Goal: Task Accomplishment & Management: Complete application form

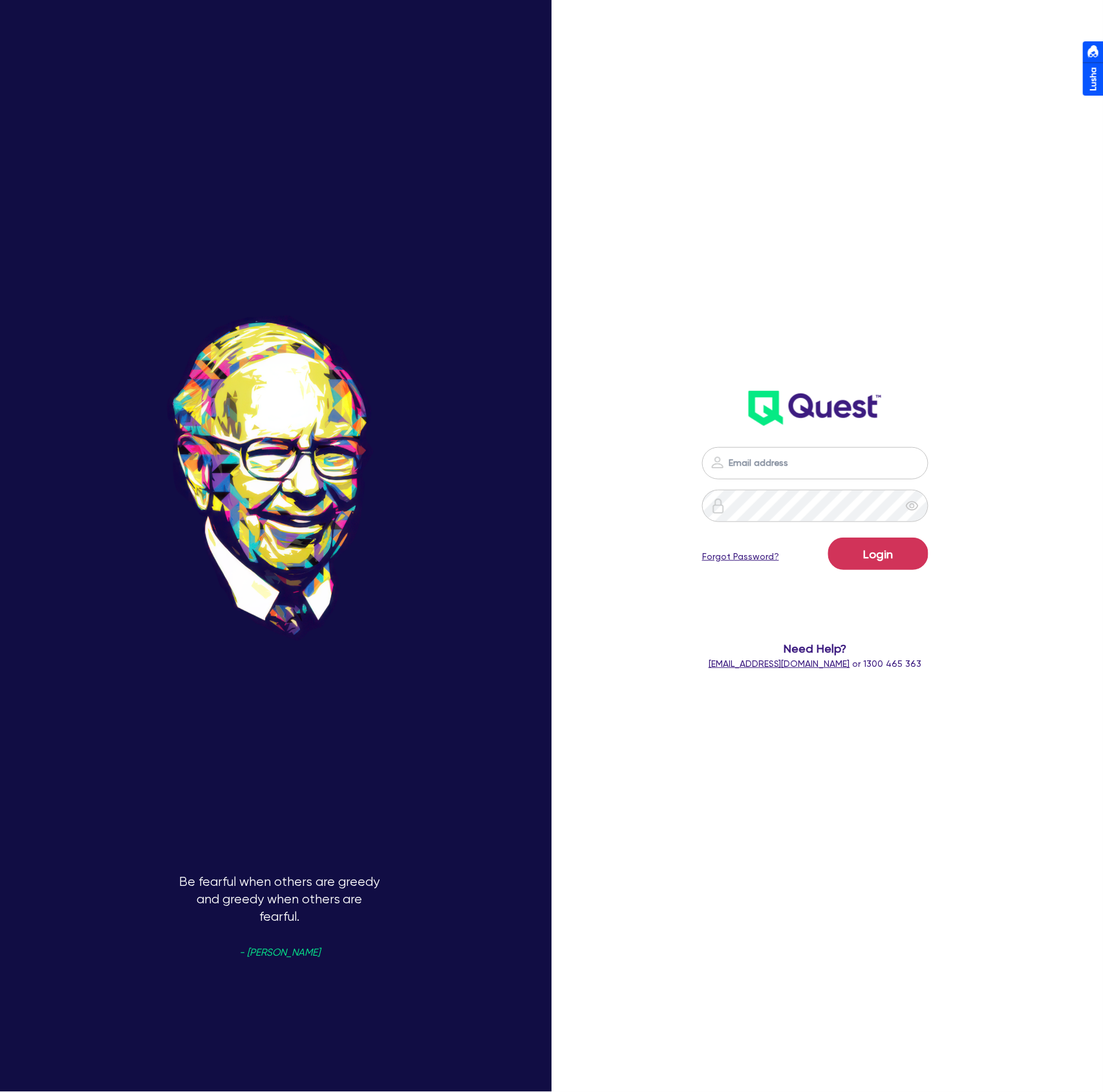
click at [815, 483] on nordpass-icon at bounding box center [815, 483] width 0 height 0
click at [0, 1091] on nordpass-autofill-portal at bounding box center [0, 1092] width 0 height 0
type input "[PERSON_NAME][EMAIL_ADDRESS][DOMAIN_NAME]"
click at [864, 562] on button "Login" at bounding box center [878, 554] width 100 height 33
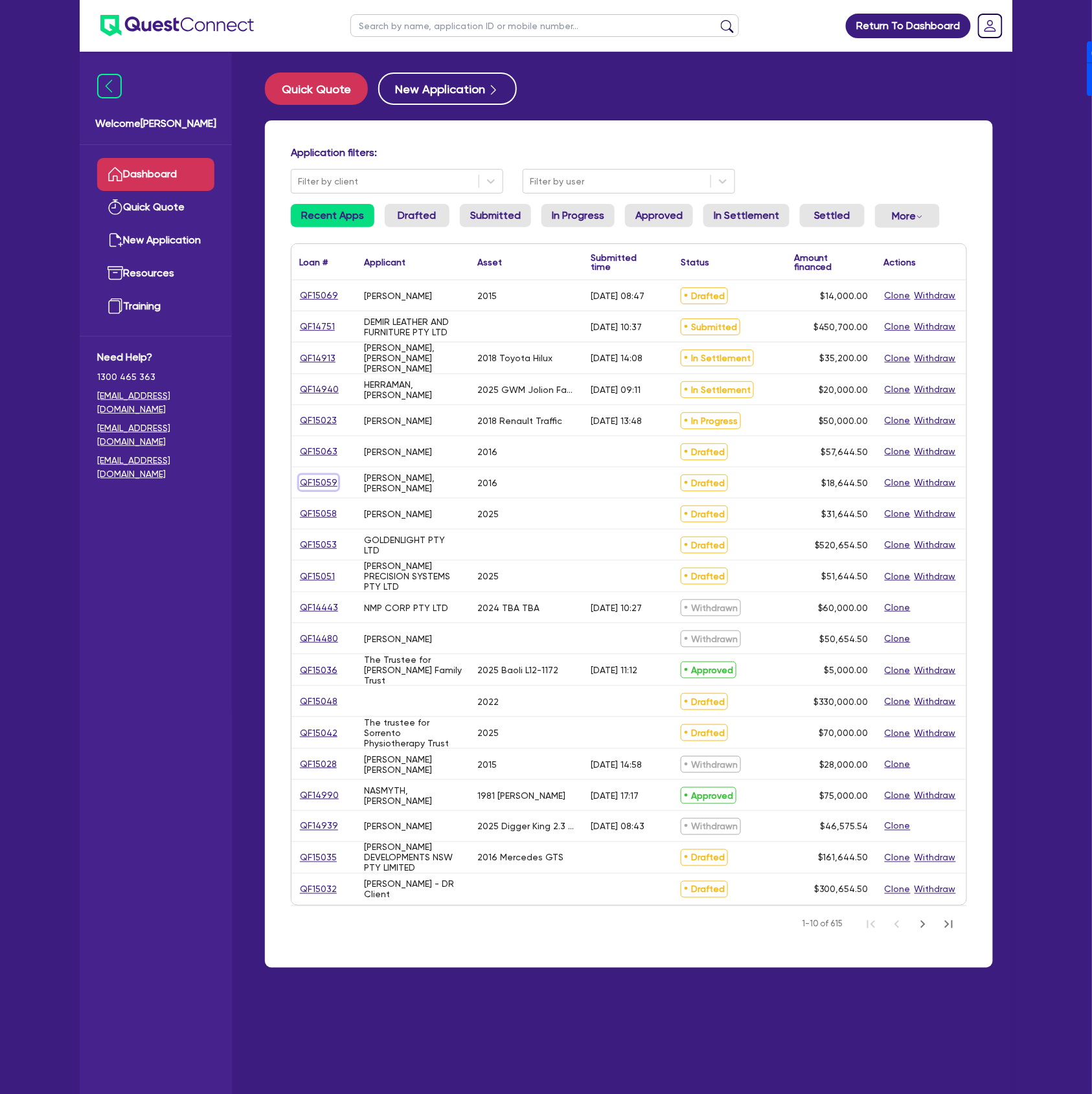
click at [330, 489] on link "QF15059" at bounding box center [318, 483] width 38 height 15
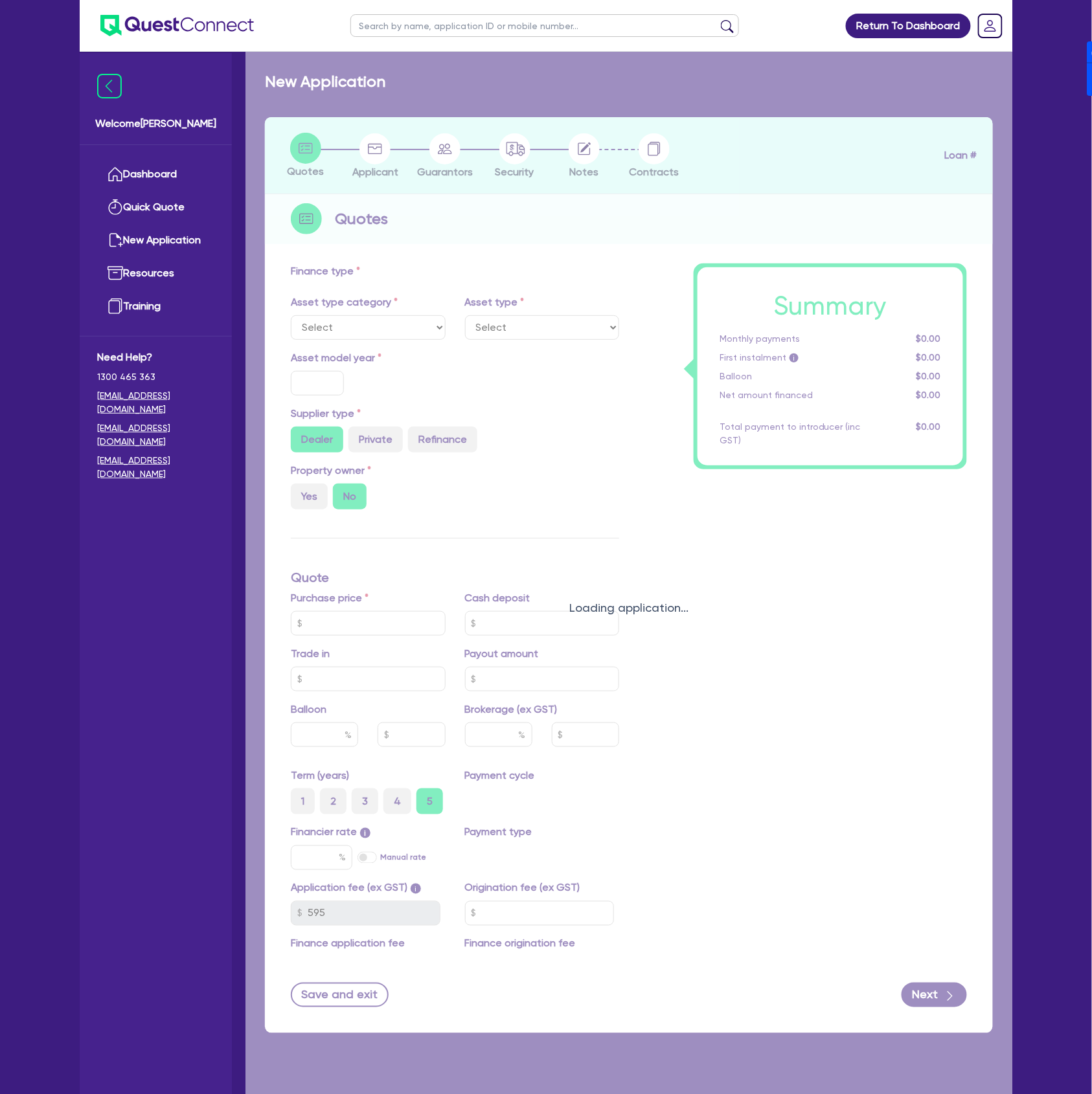
select select "CARS_AND_LIGHT_TRUCKS"
type input "2016"
radio input "false"
radio input "true"
type input "17,000"
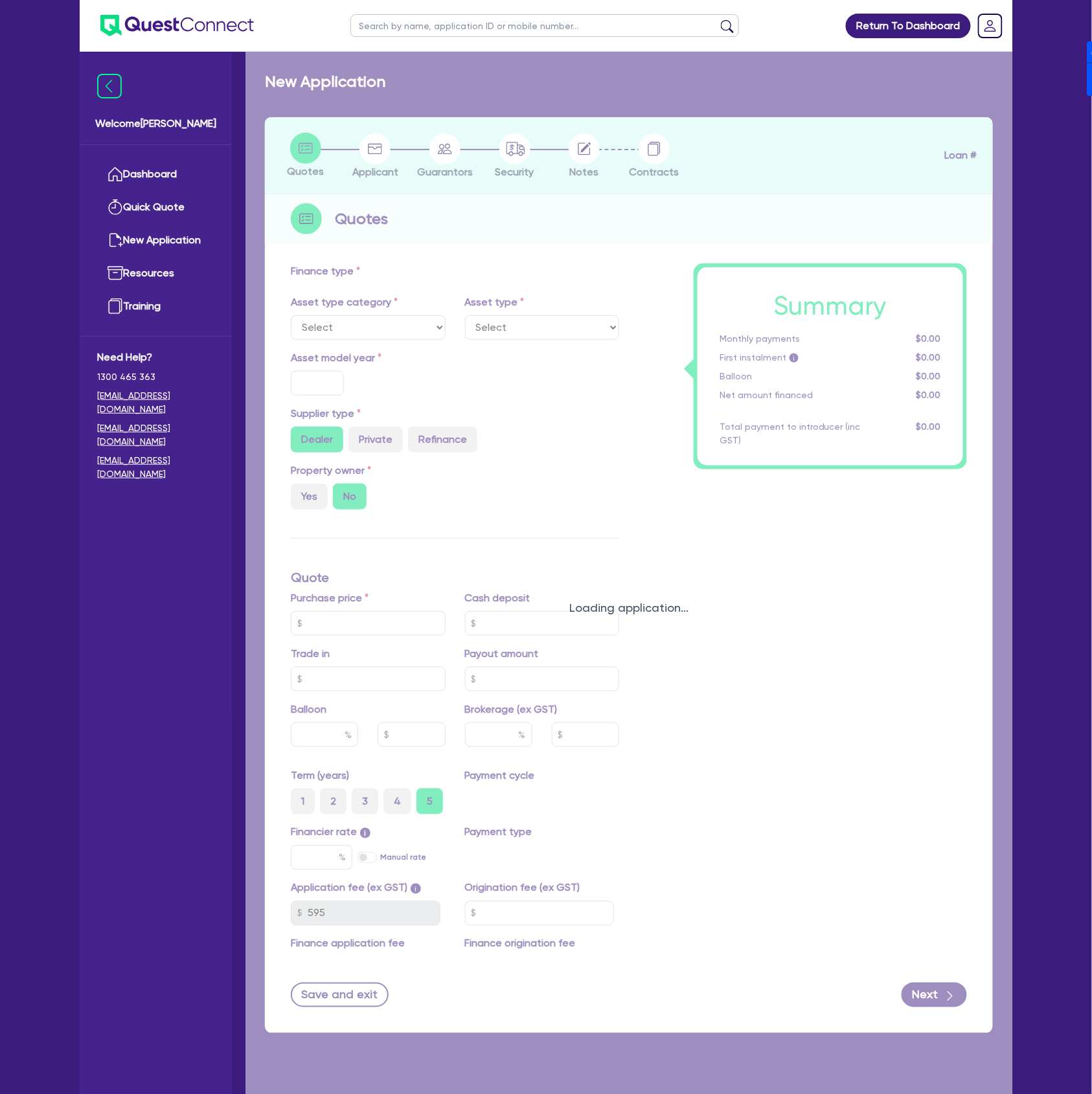
type input "4"
type input "745.78"
type input "17"
type input "900"
select select "PASSENGER_VEHICLES"
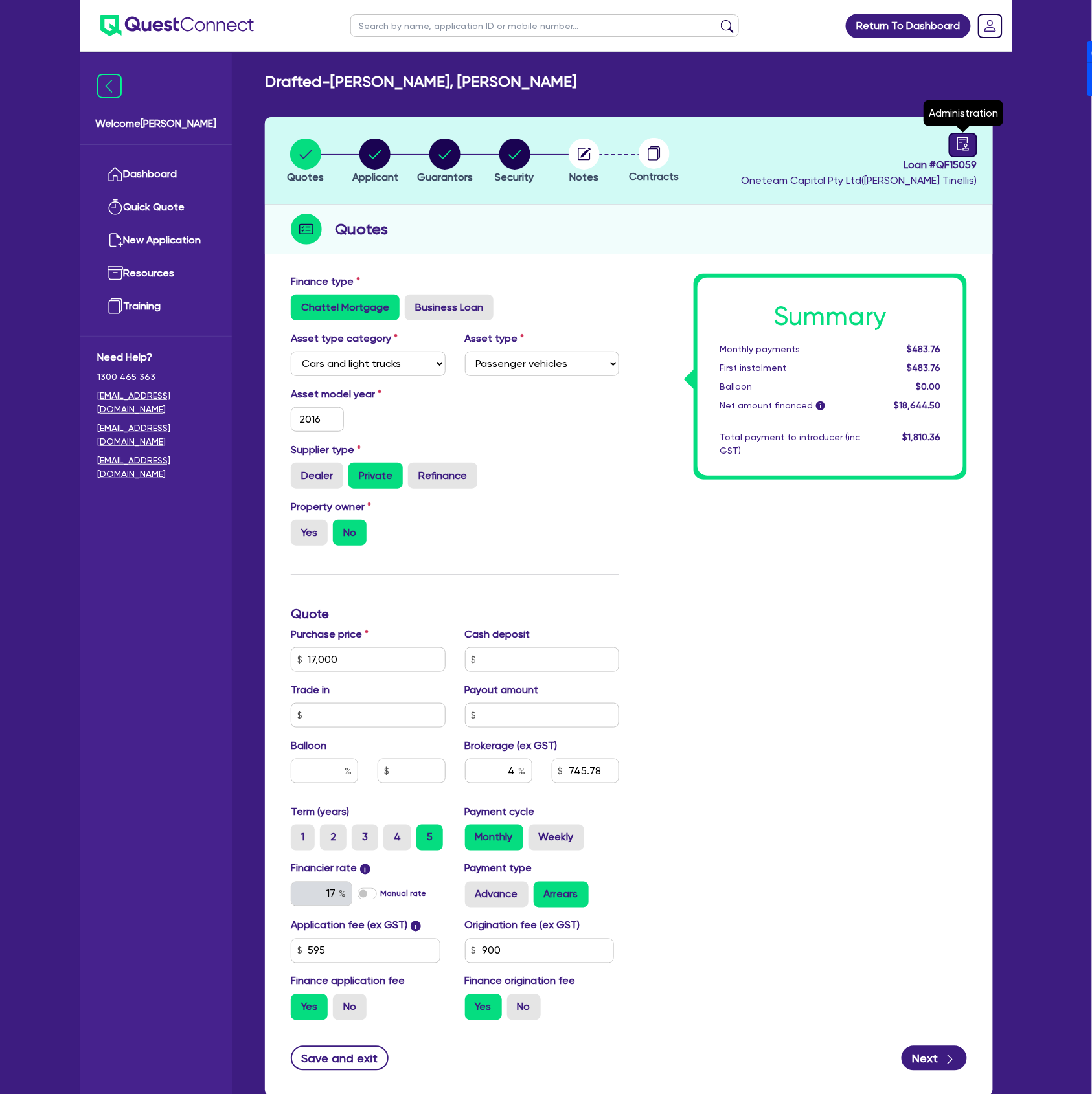
click at [974, 151] on link at bounding box center [963, 145] width 29 height 25
select select "DRAFTED_NEW"
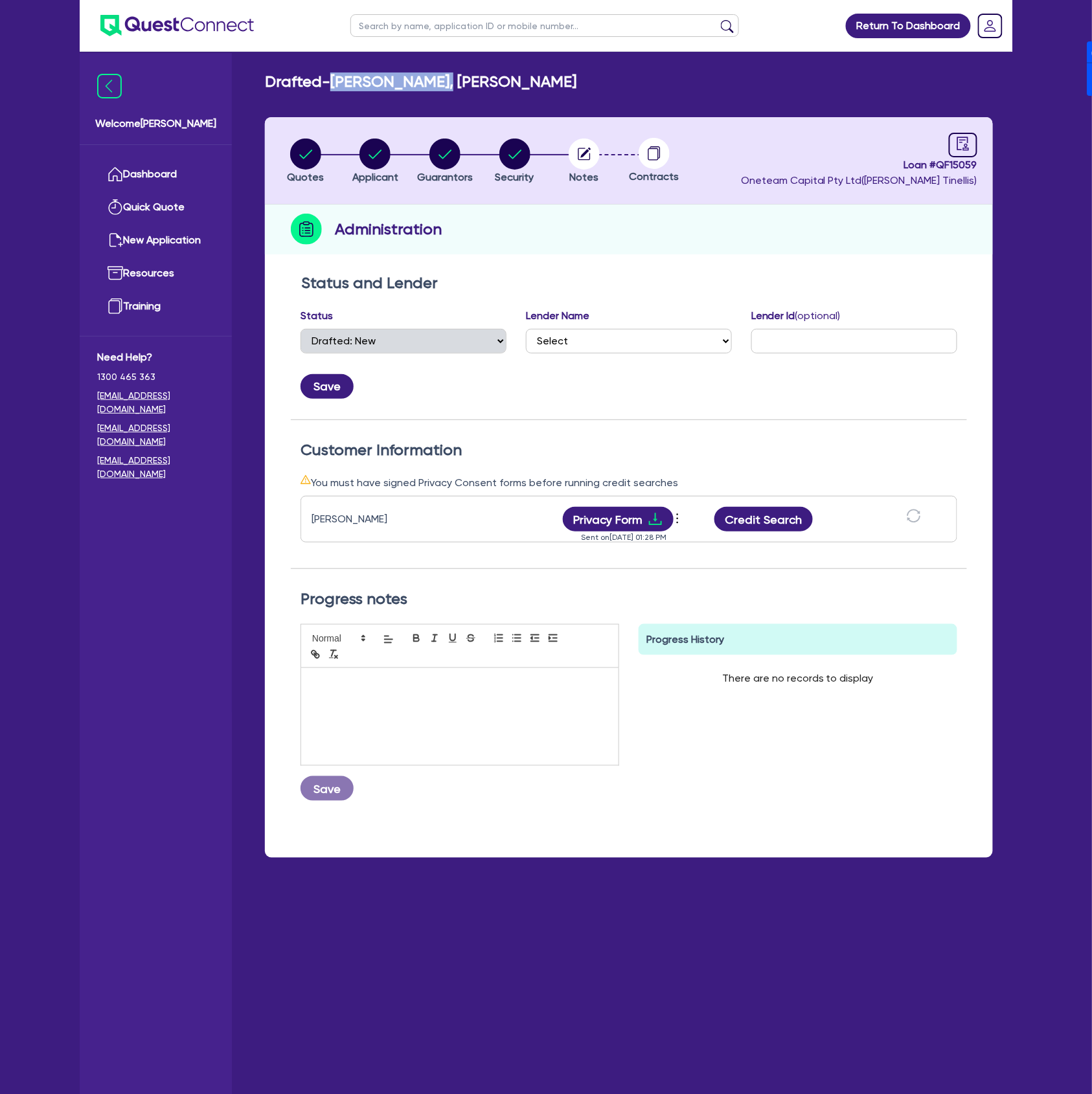
drag, startPoint x: 340, startPoint y: 81, endPoint x: 282, endPoint y: 197, distance: 129.7
click at [458, 82] on h2 "Drafted - [PERSON_NAME], [PERSON_NAME]" at bounding box center [421, 82] width 312 height 19
copy h2 "[PERSON_NAME], [PERSON_NAME]"
drag, startPoint x: 639, startPoint y: 513, endPoint x: 631, endPoint y: 522, distance: 12.0
click at [639, 513] on button "Privacy Form" at bounding box center [619, 520] width 111 height 25
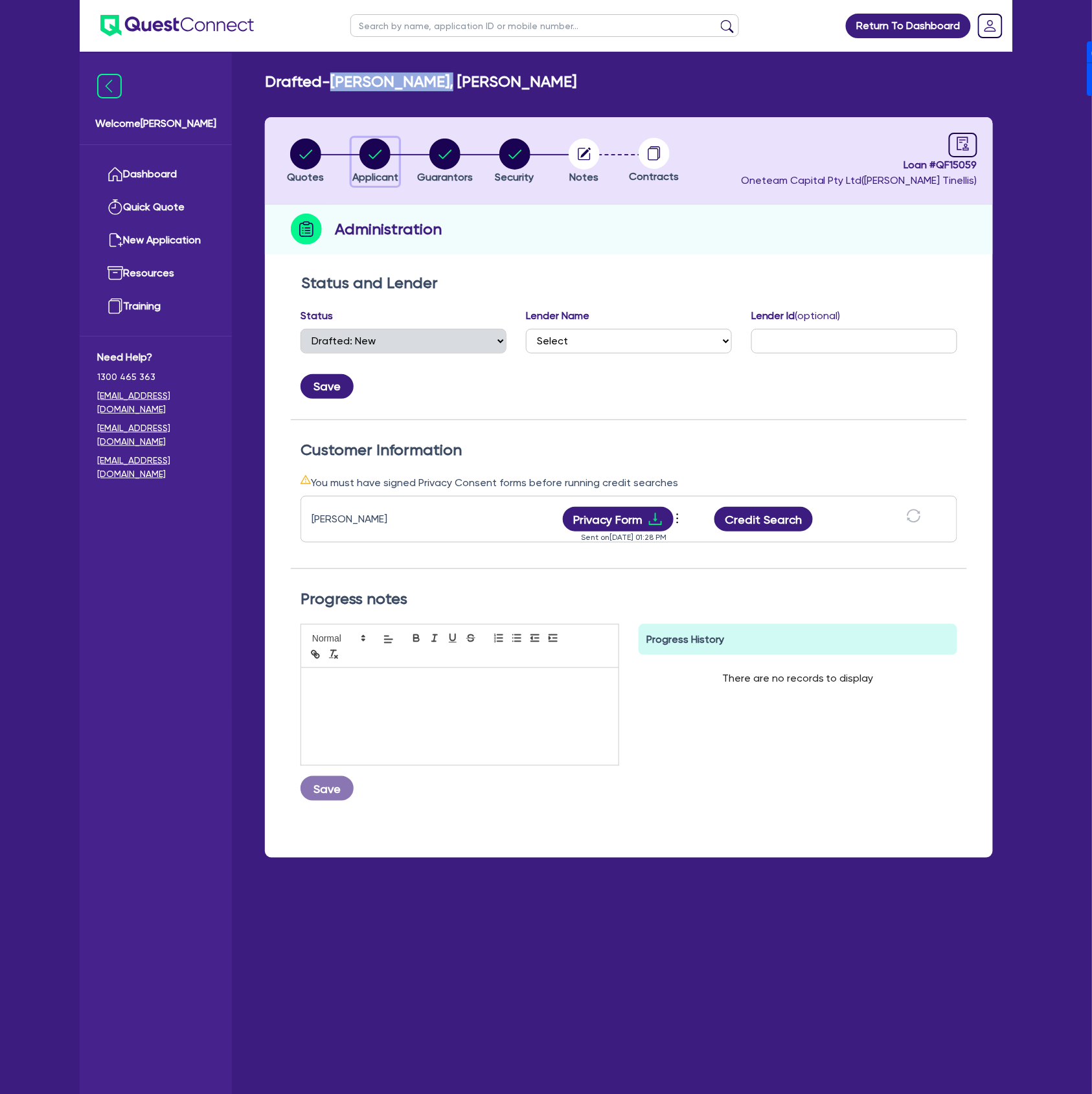
drag, startPoint x: 386, startPoint y: 143, endPoint x: 376, endPoint y: 151, distance: 12.8
click at [386, 143] on circle "button" at bounding box center [375, 154] width 31 height 31
select select "SOLE_TRADER"
select select "BUILDING_CONSTRUCTION"
select select "TRADES_SERVICES_CONSUMERS"
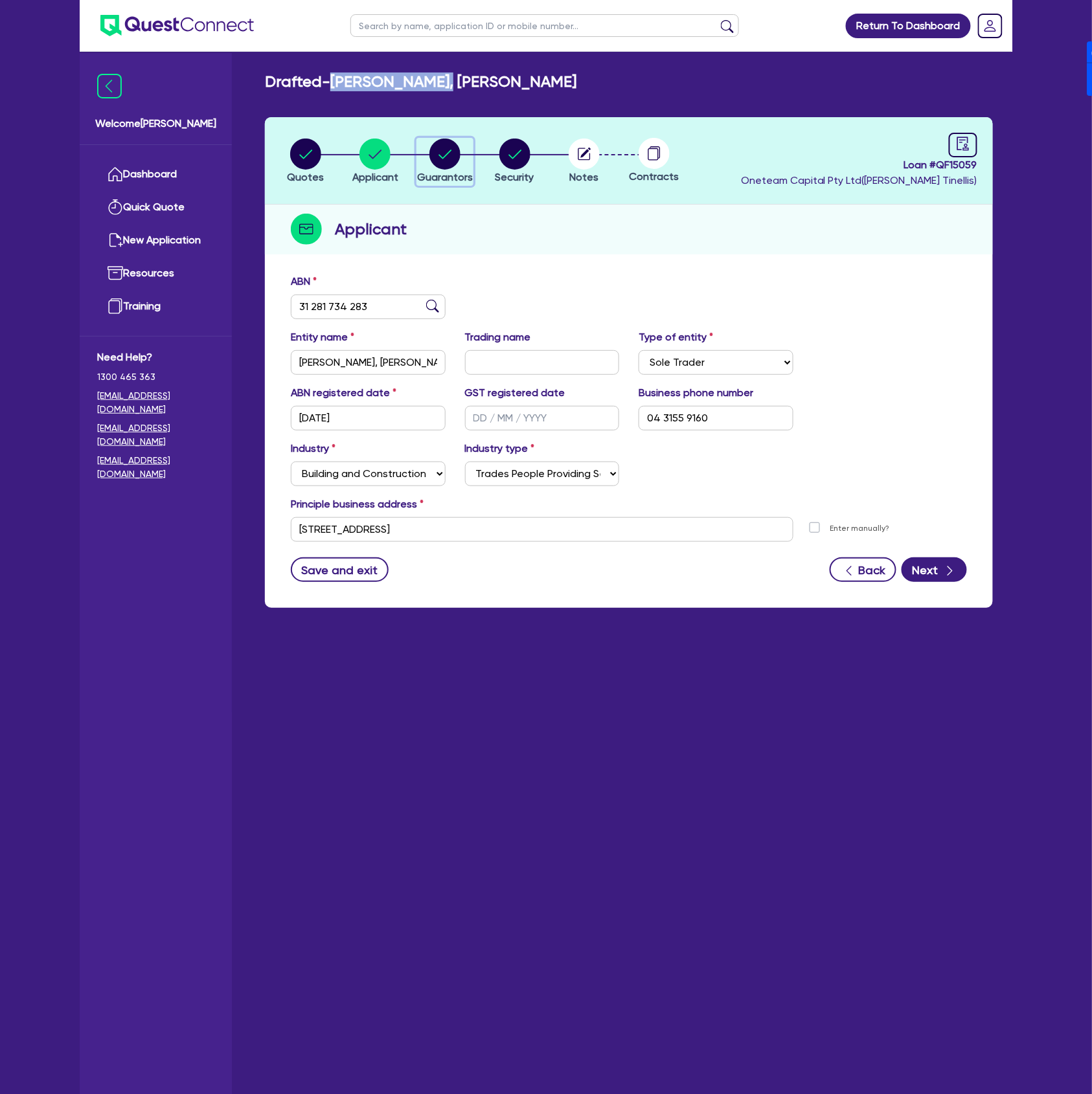
click at [449, 145] on circle "button" at bounding box center [445, 154] width 31 height 31
select select "MR"
select select "[GEOGRAPHIC_DATA]"
select select "SINGLE"
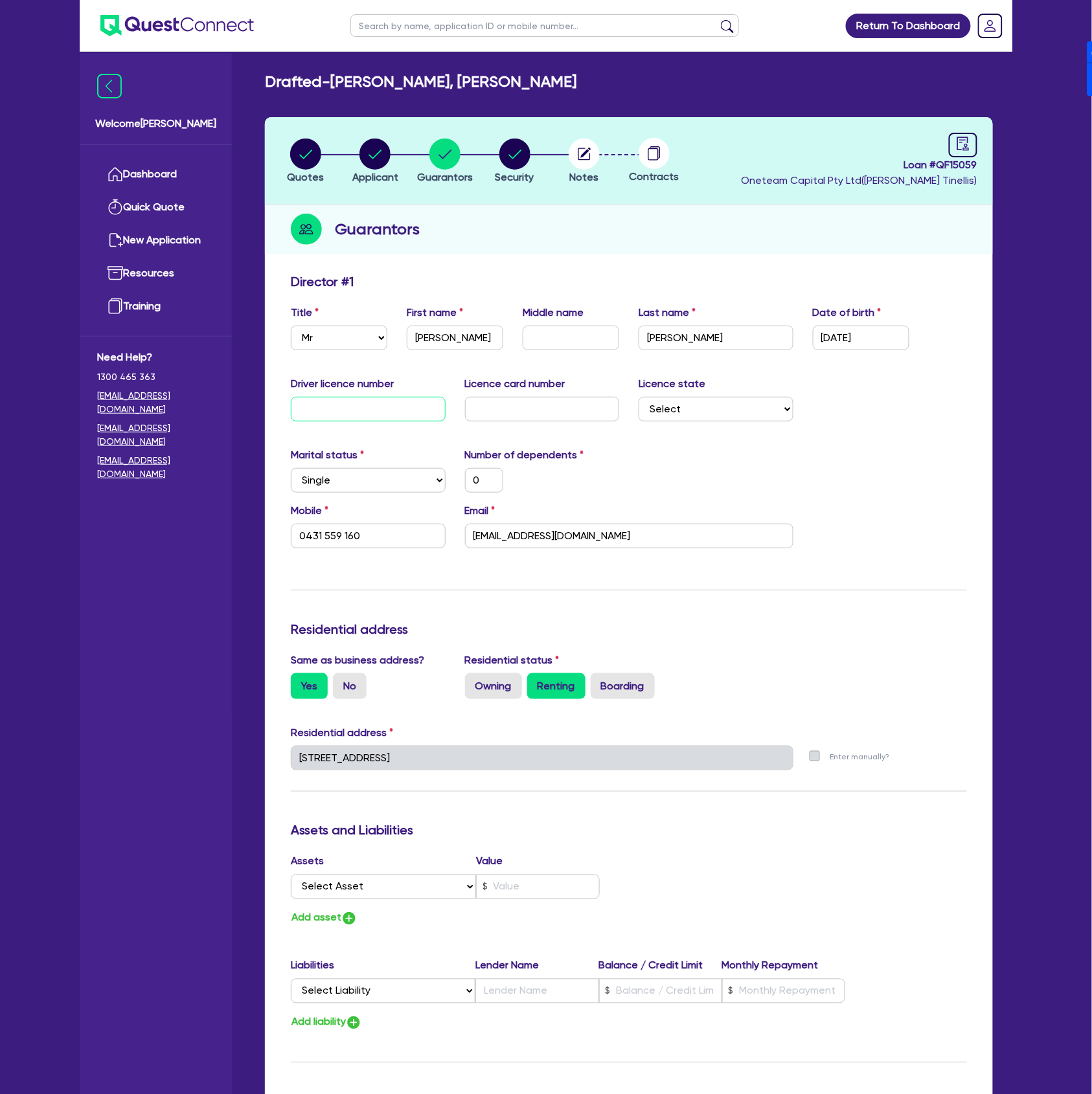
click at [368, 405] on input "text" at bounding box center [368, 409] width 155 height 25
type input "0"
type input "0431 559 160"
type input "05"
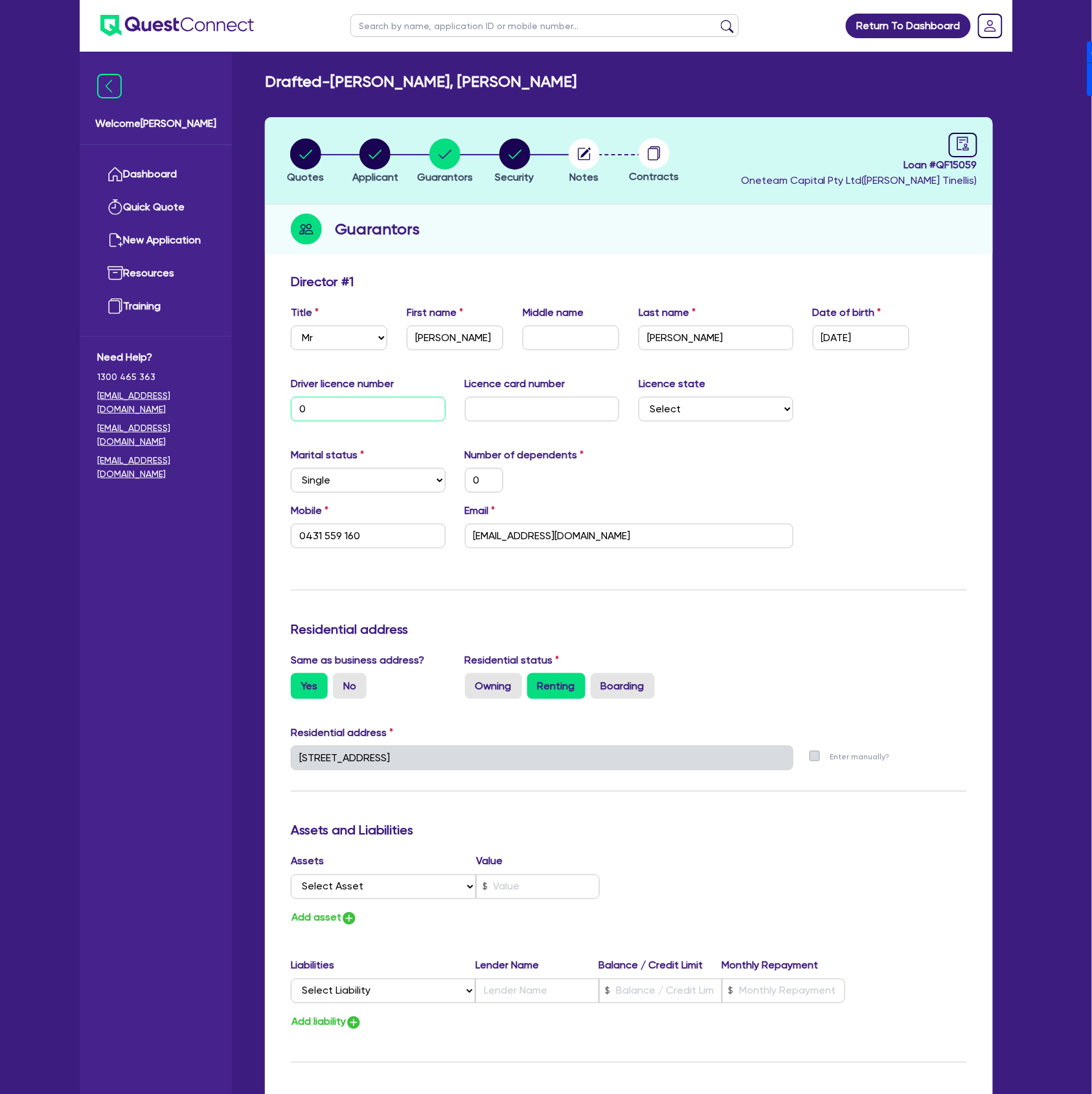
type input "0"
type input "0431 559 160"
type input "055"
type input "0"
type input "0431 559 160"
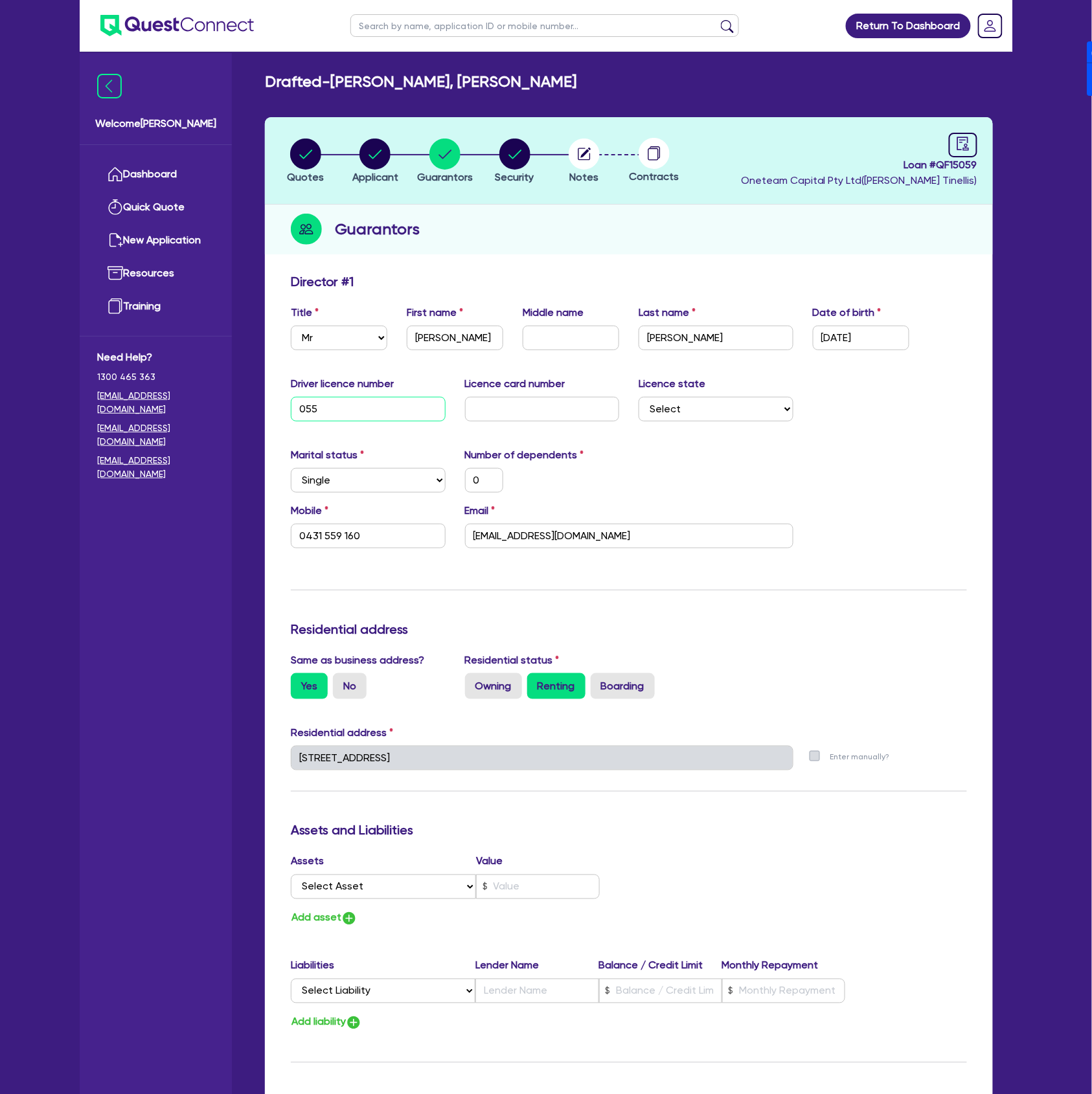
type input "0556"
type input "0"
type input "0431 559 160"
type input "05569"
type input "0"
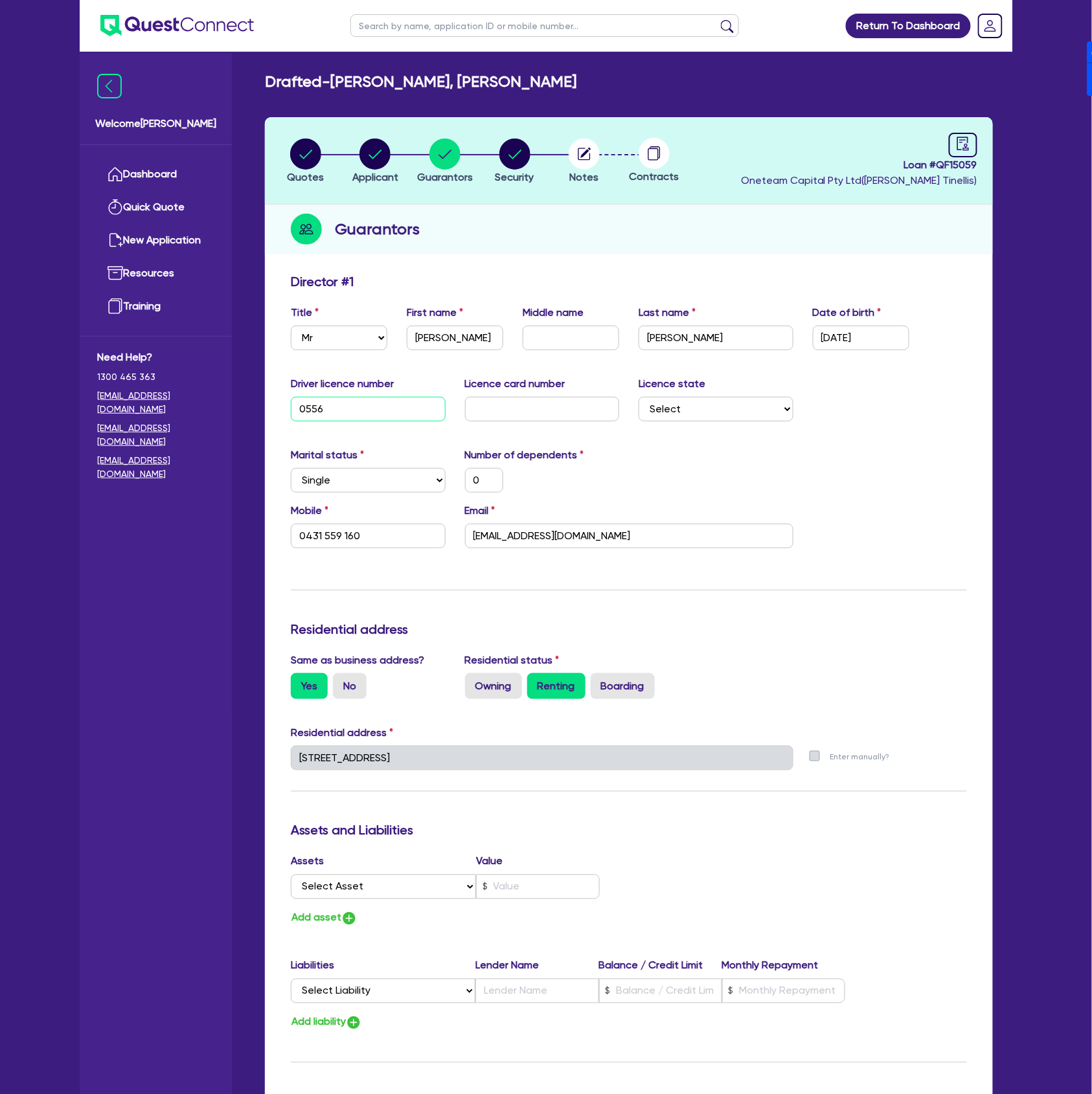
type input "0431 559 160"
type input "055697"
type input "0"
type input "0431 559 160"
type input "0556979"
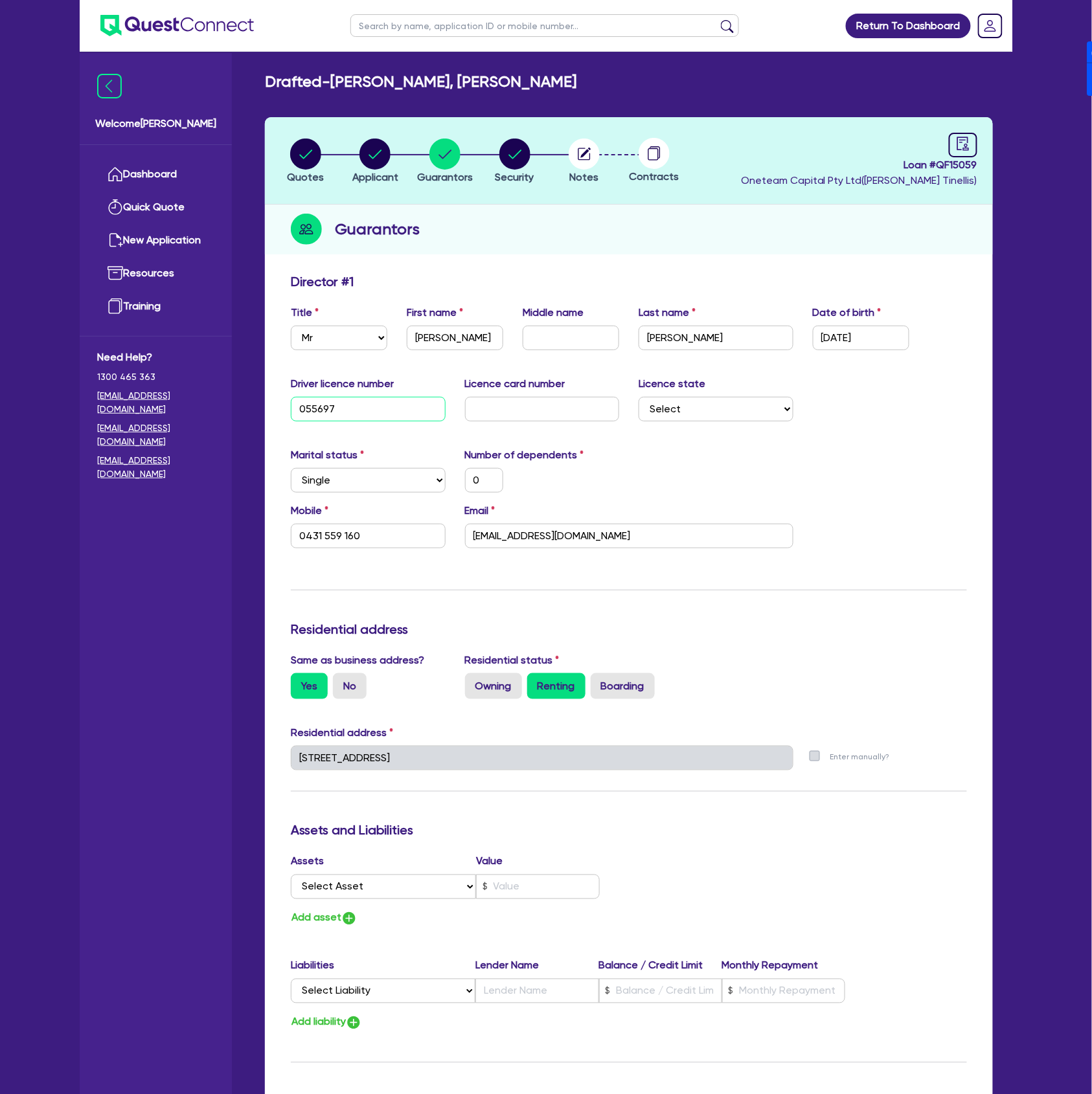
type input "0"
type input "0431 559 160"
type input "05569792"
type input "0"
type input "0431 559 160"
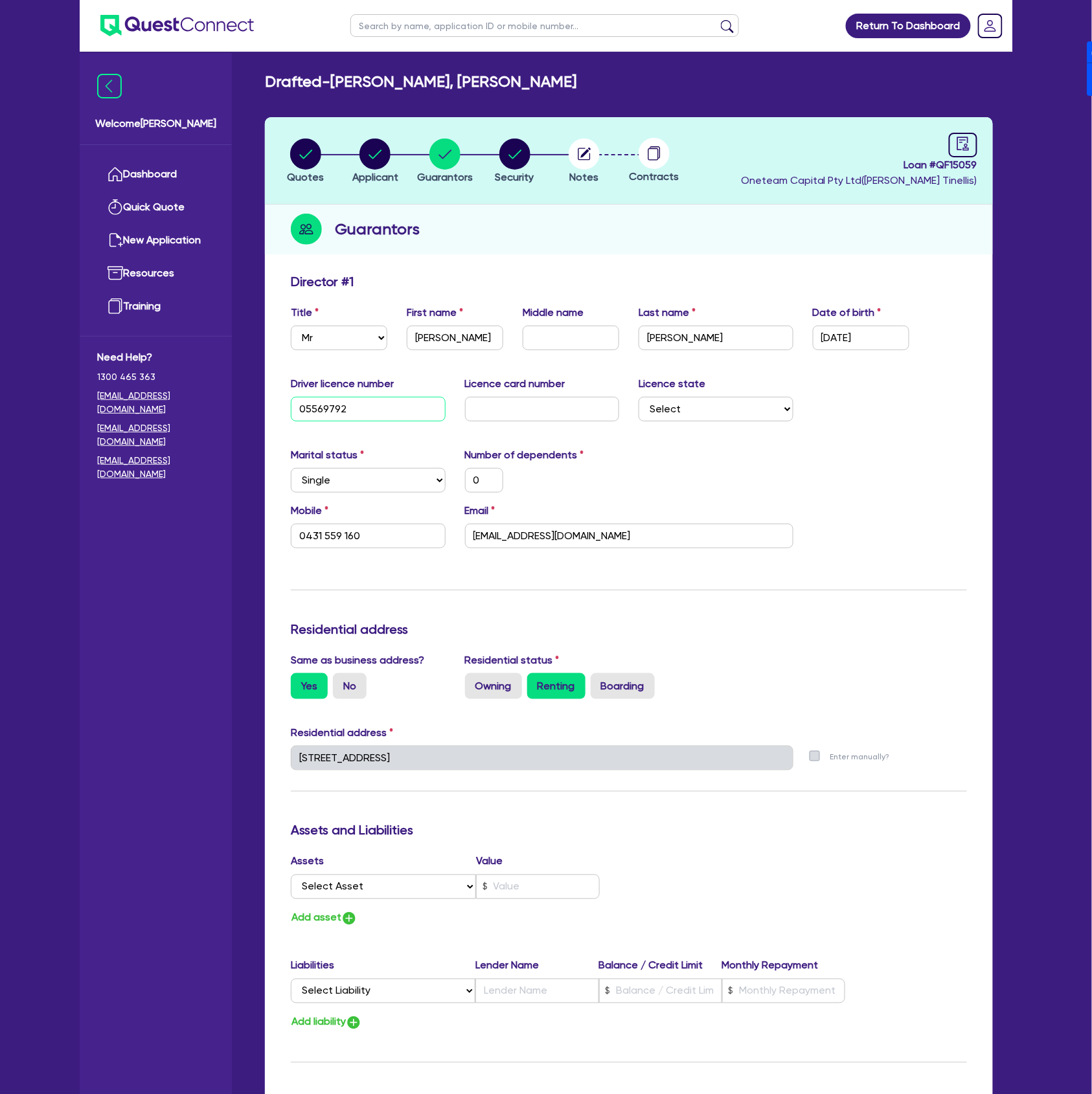
type input "055697926"
type input "0"
type input "0431 559 160"
type input "055697926"
select select "VIC"
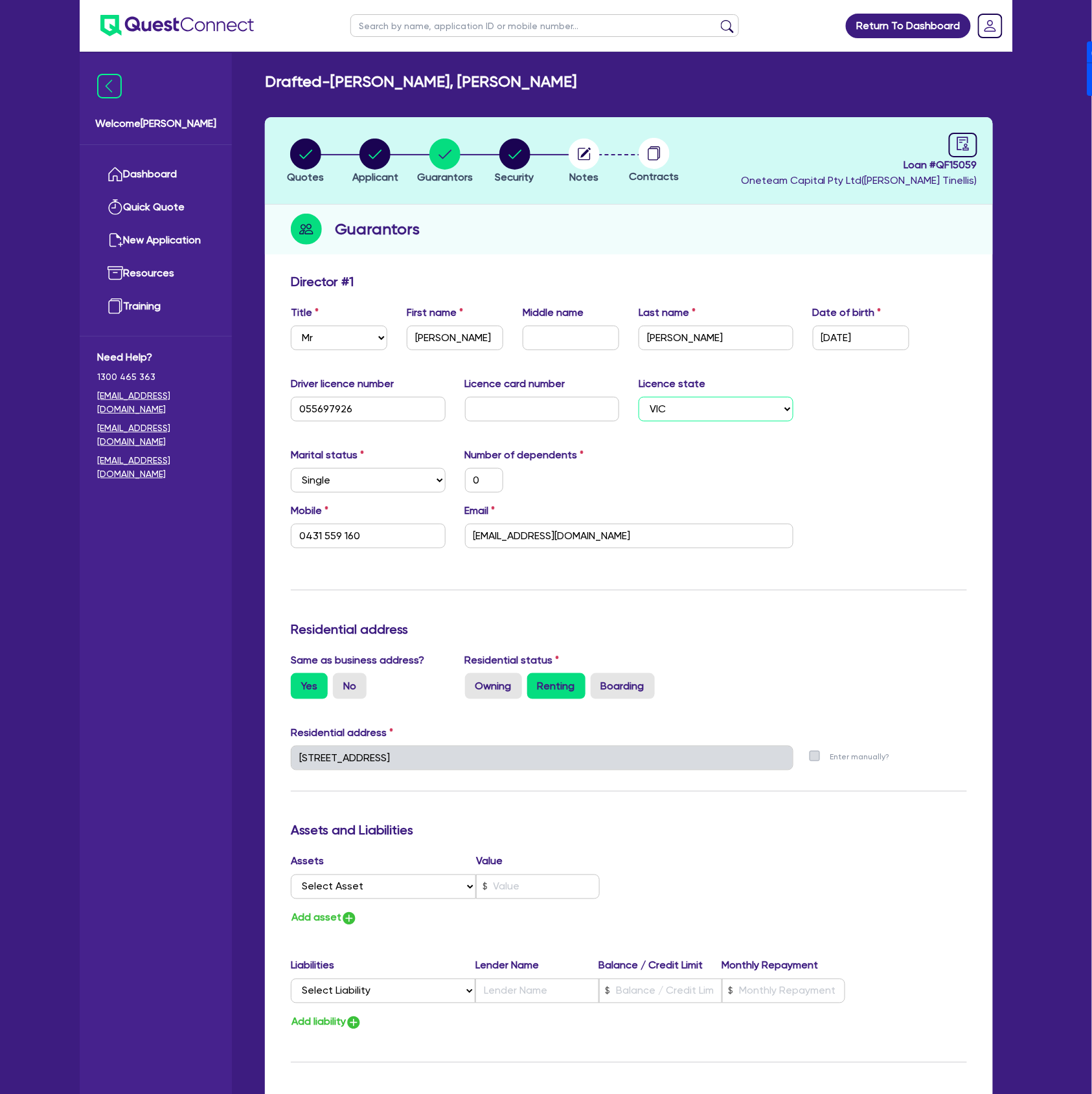
type input "0"
type input "0431 559 160"
click at [821, 460] on div "Marital status Select [DEMOGRAPHIC_DATA] Married De Facto / Partner Number of d…" at bounding box center [629, 475] width 696 height 56
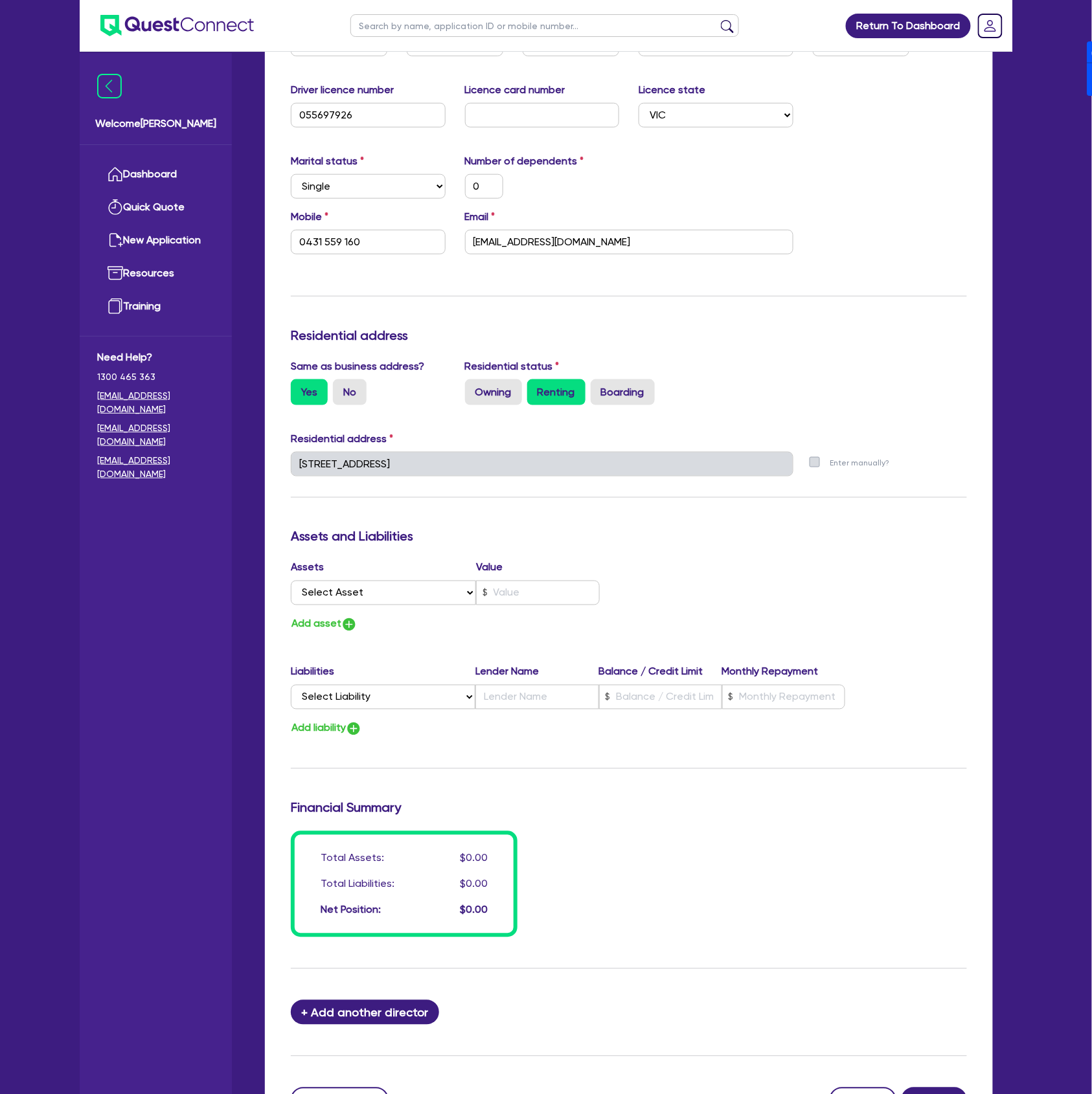
scroll to position [417, 0]
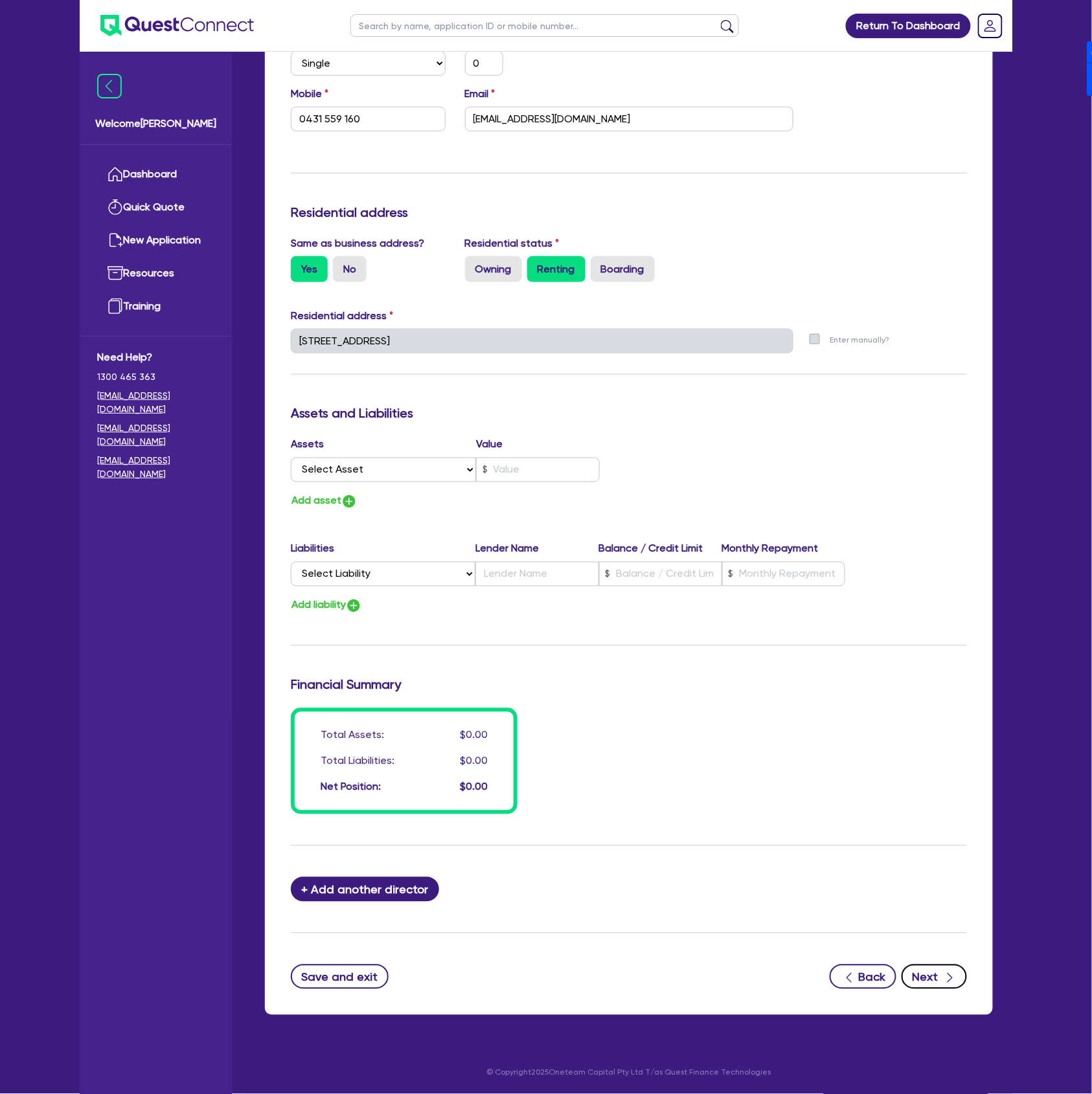
click at [950, 982] on icon "button" at bounding box center [950, 979] width 13 height 13
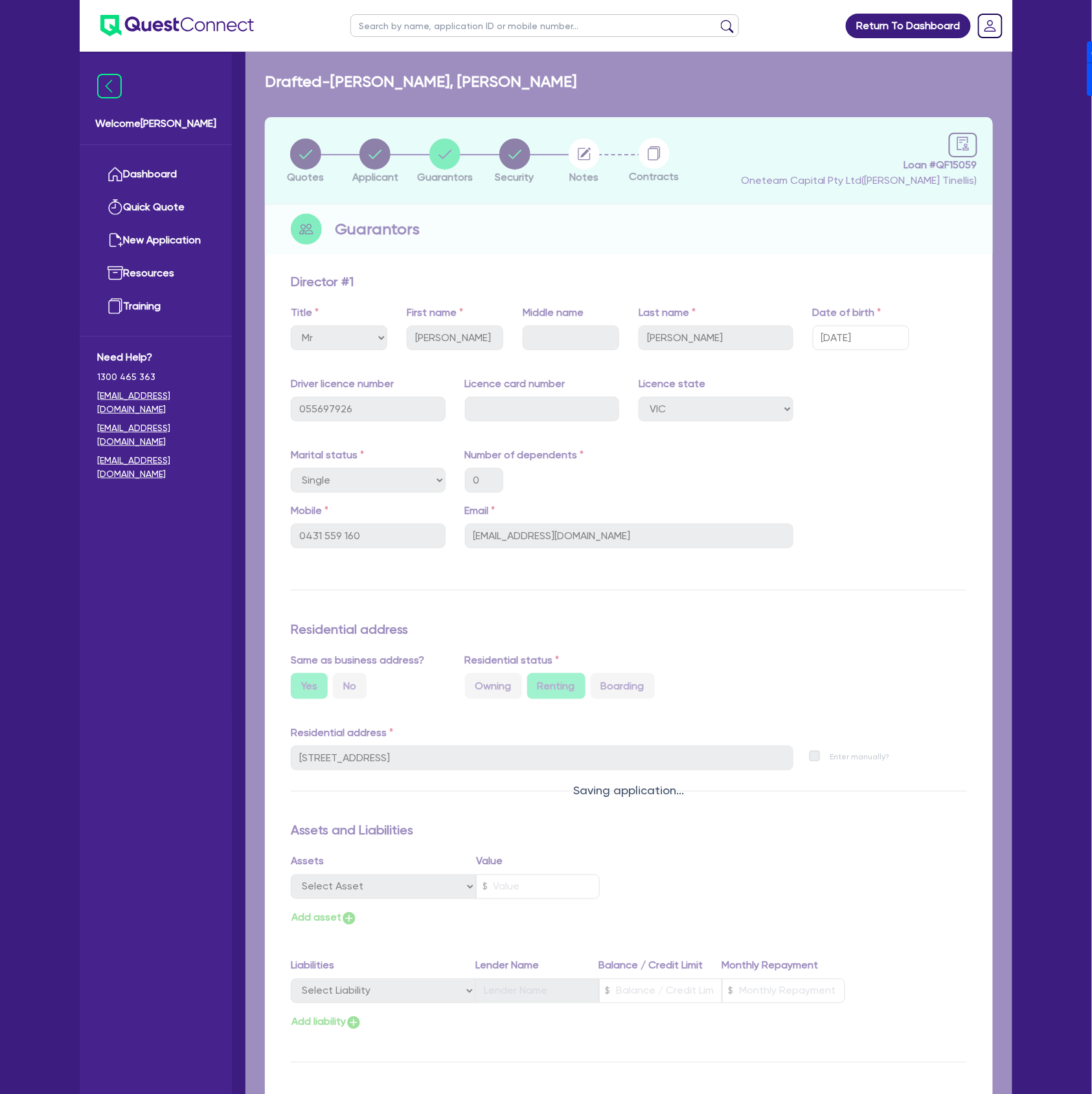
select select "CARS_AND_LIGHT_TRUCKS"
select select "PASSENGER_VEHICLES"
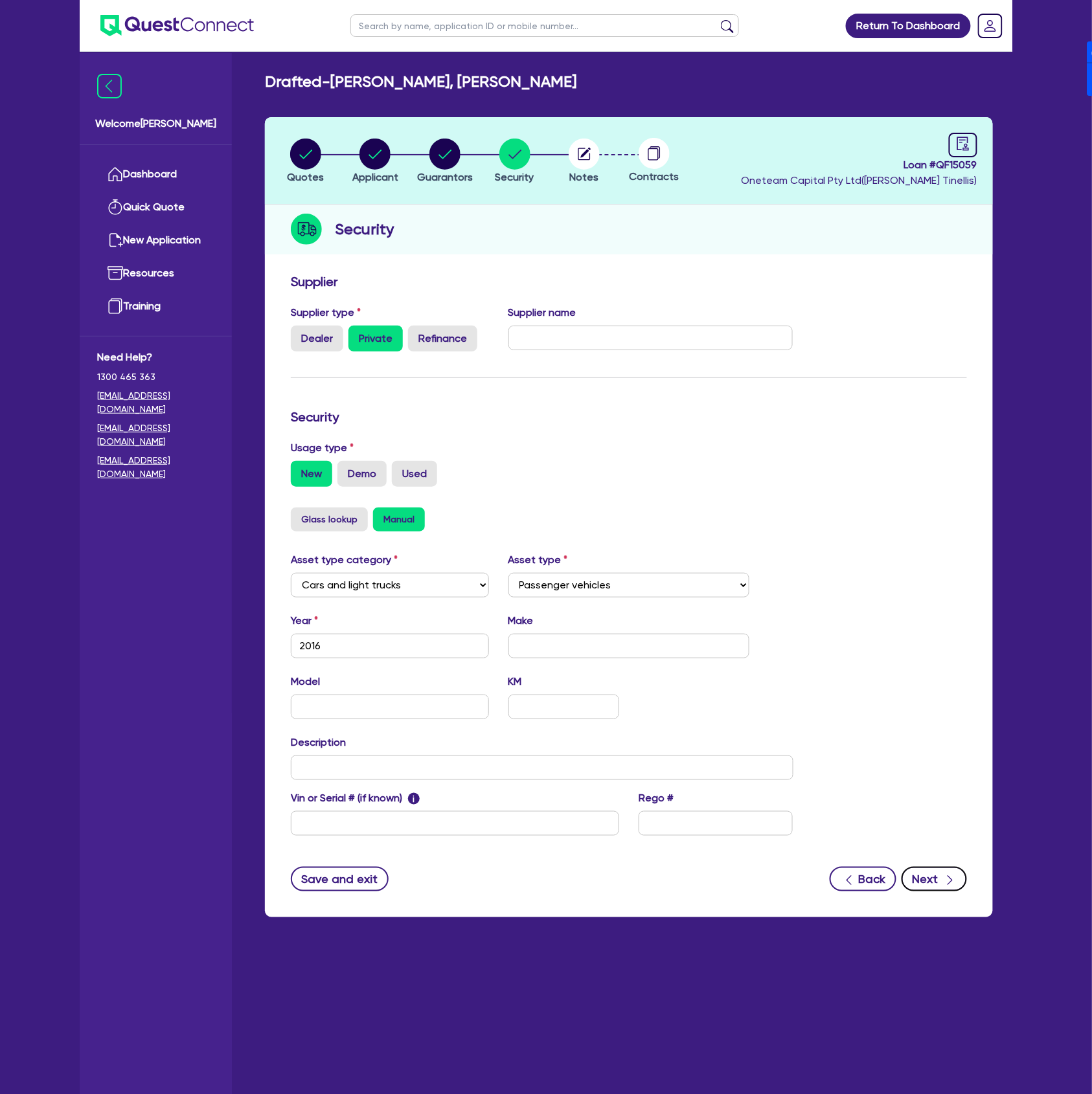
click at [928, 868] on button "Next" at bounding box center [934, 879] width 65 height 25
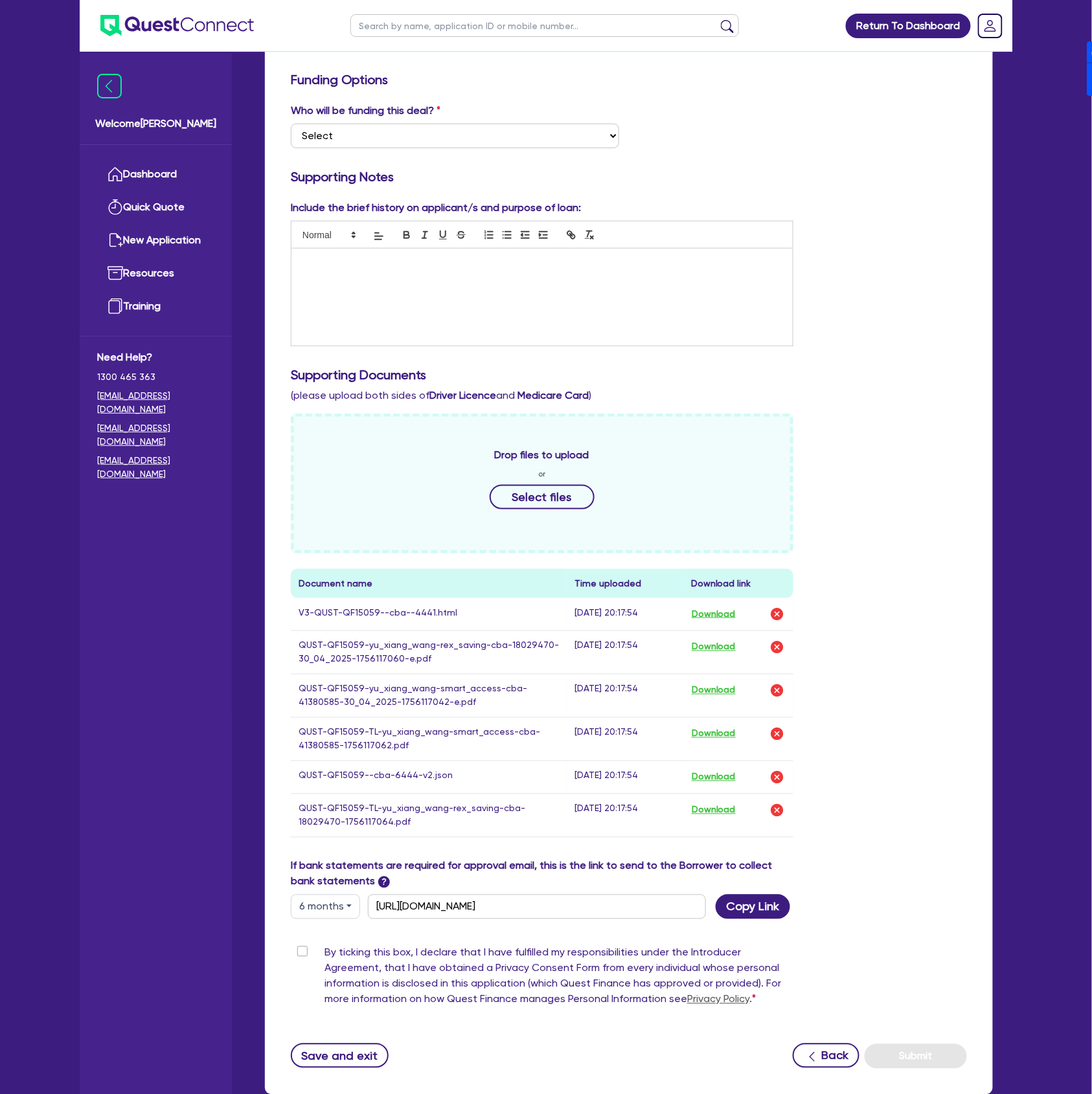
scroll to position [197, 0]
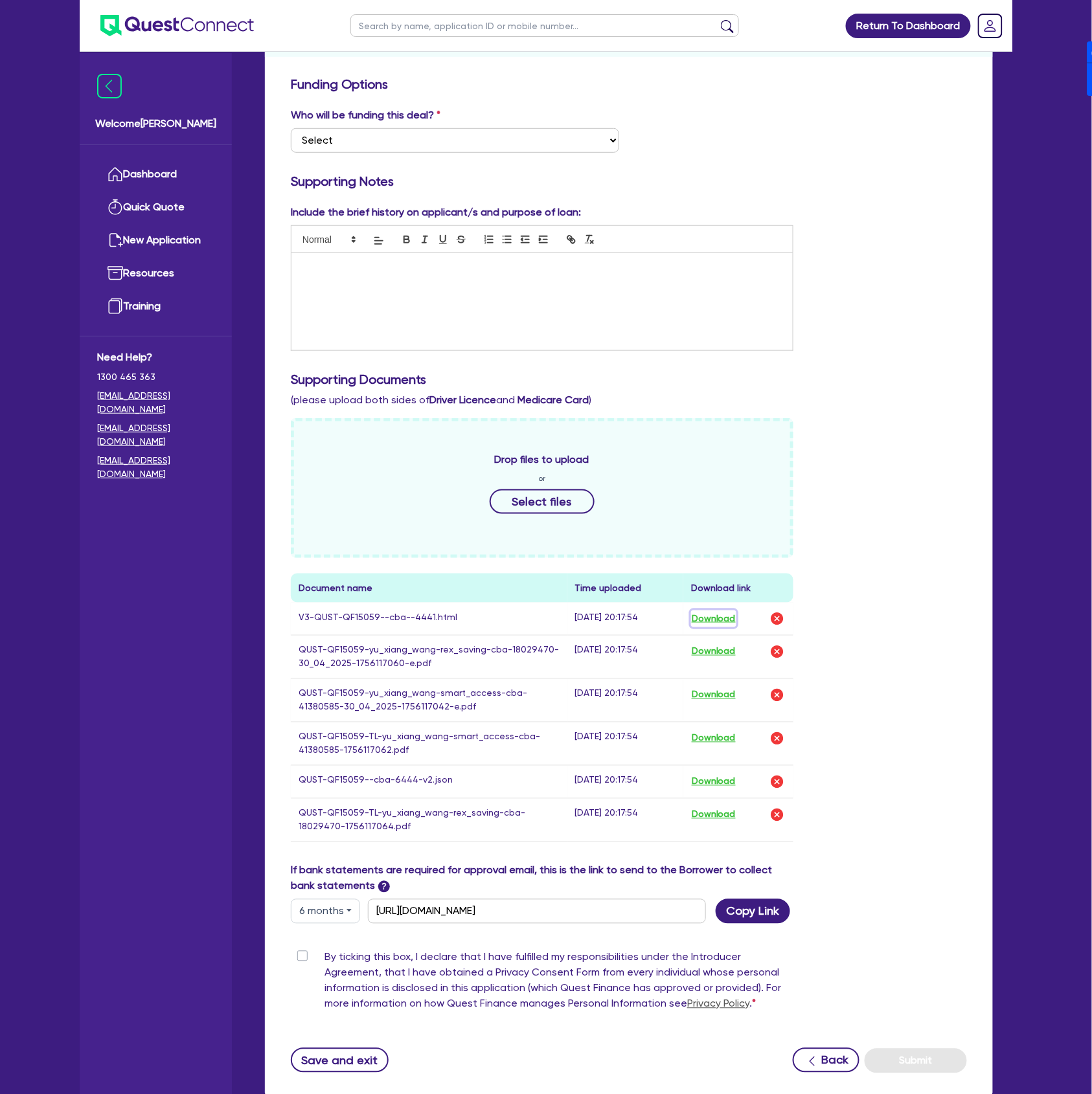
click at [726, 622] on button "Download" at bounding box center [713, 619] width 45 height 17
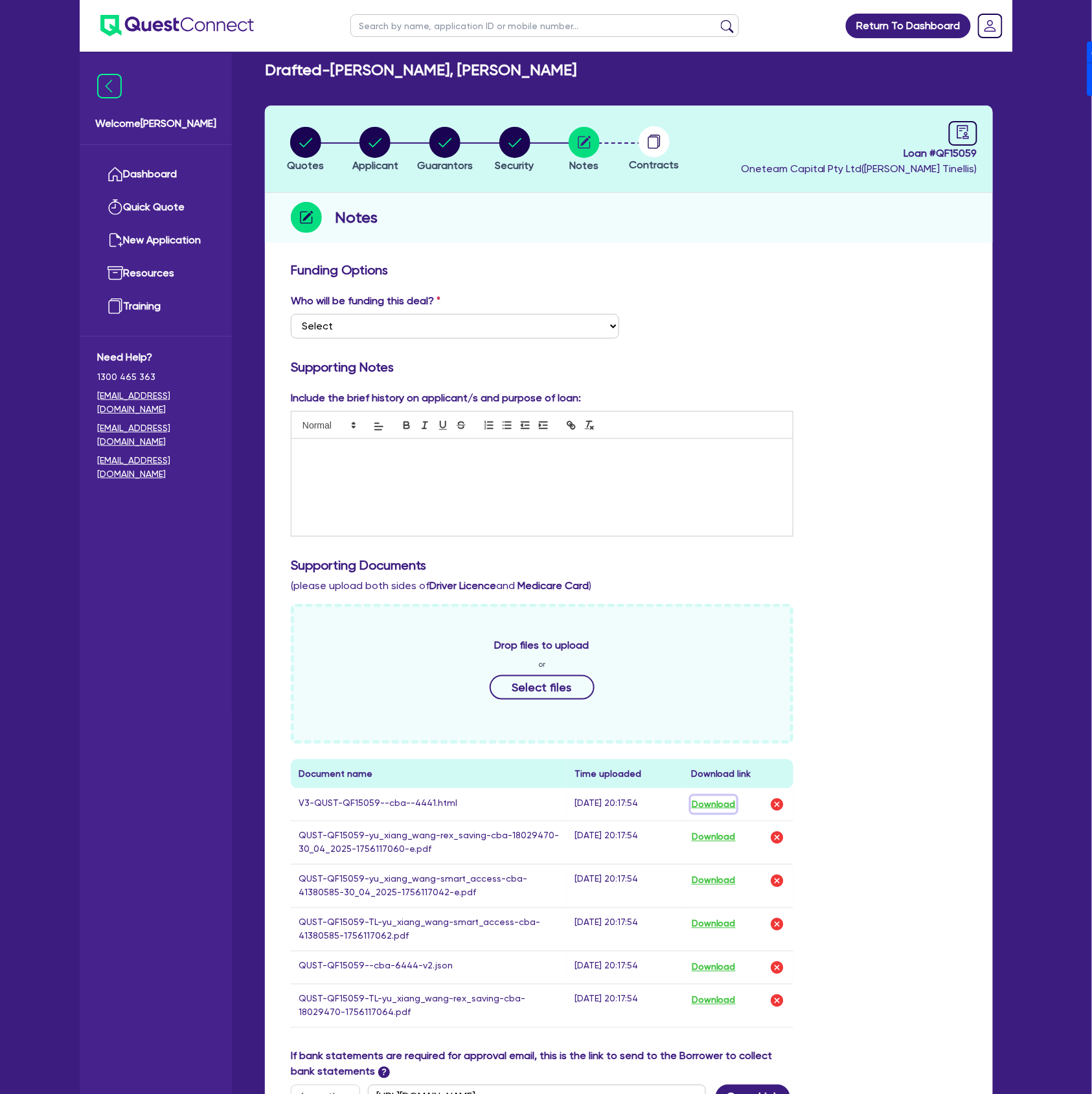
scroll to position [0, 0]
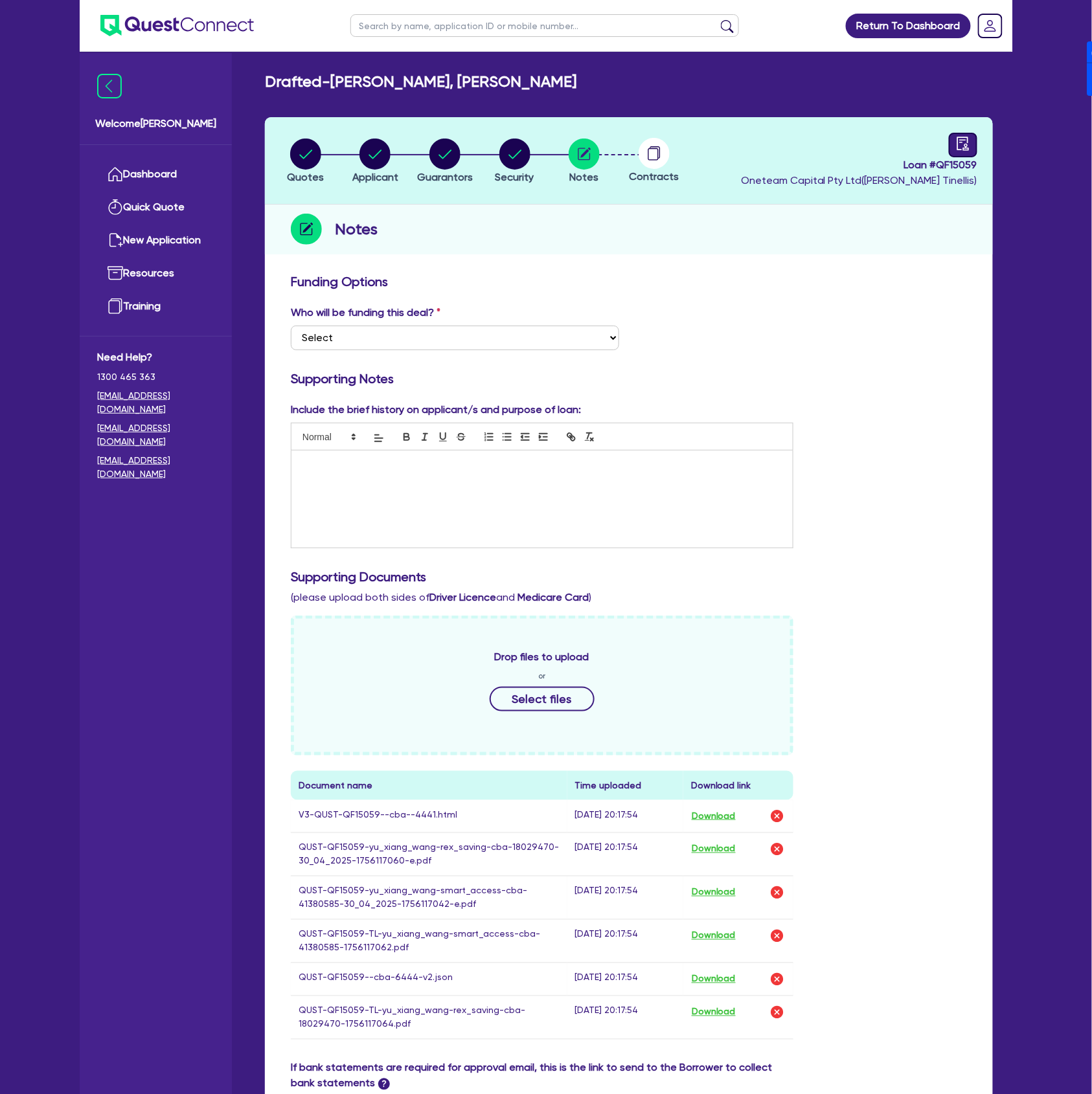
click at [966, 143] on icon "audit" at bounding box center [963, 143] width 11 height 14
select select "DRAFTED_NEW"
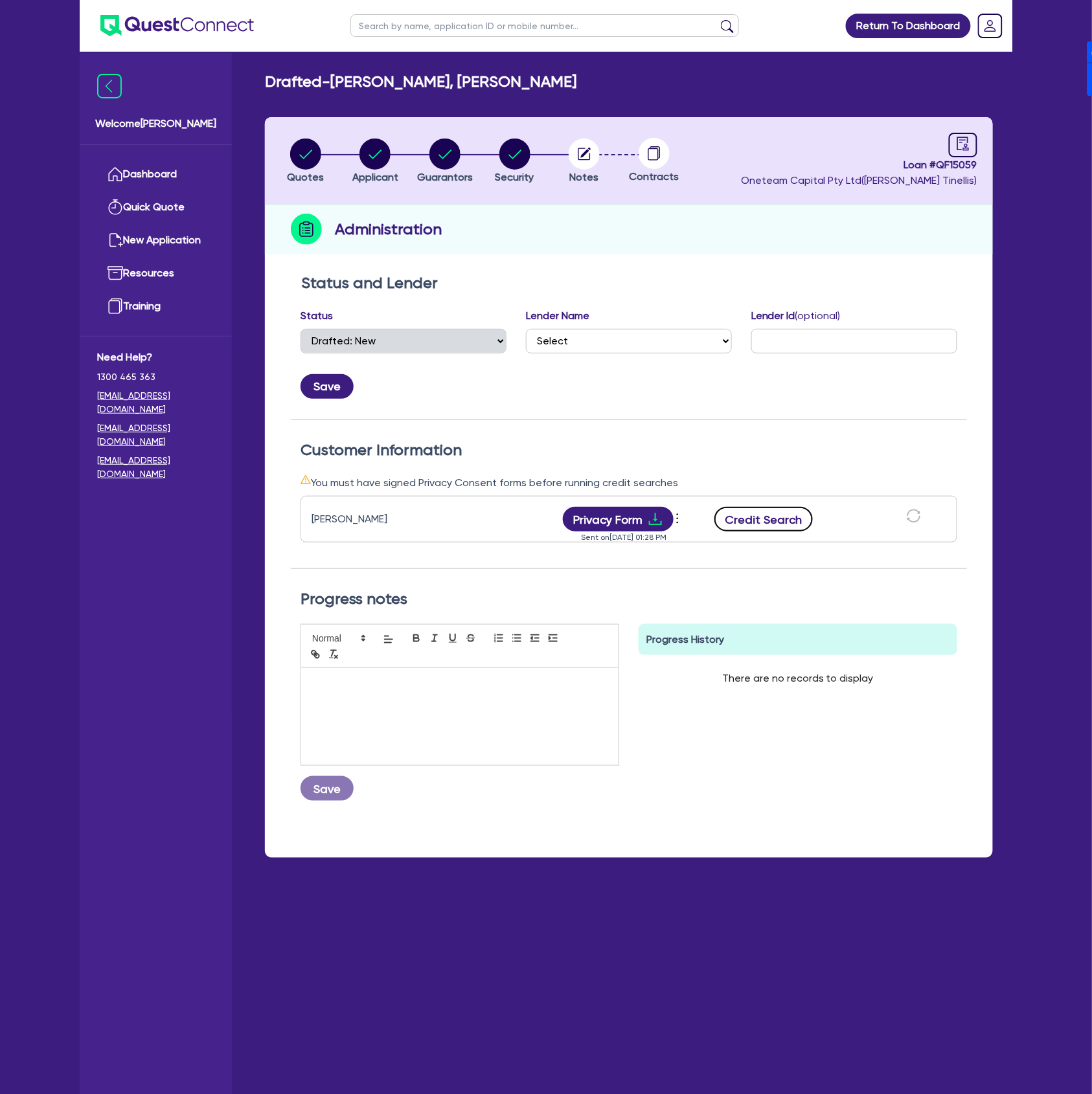
click at [787, 524] on button "Credit Search" at bounding box center [764, 520] width 98 height 25
click at [756, 513] on button "Credit Report" at bounding box center [764, 520] width 119 height 25
click at [371, 138] on button "Applicant" at bounding box center [376, 162] width 47 height 48
select select "SOLE_TRADER"
select select "BUILDING_CONSTRUCTION"
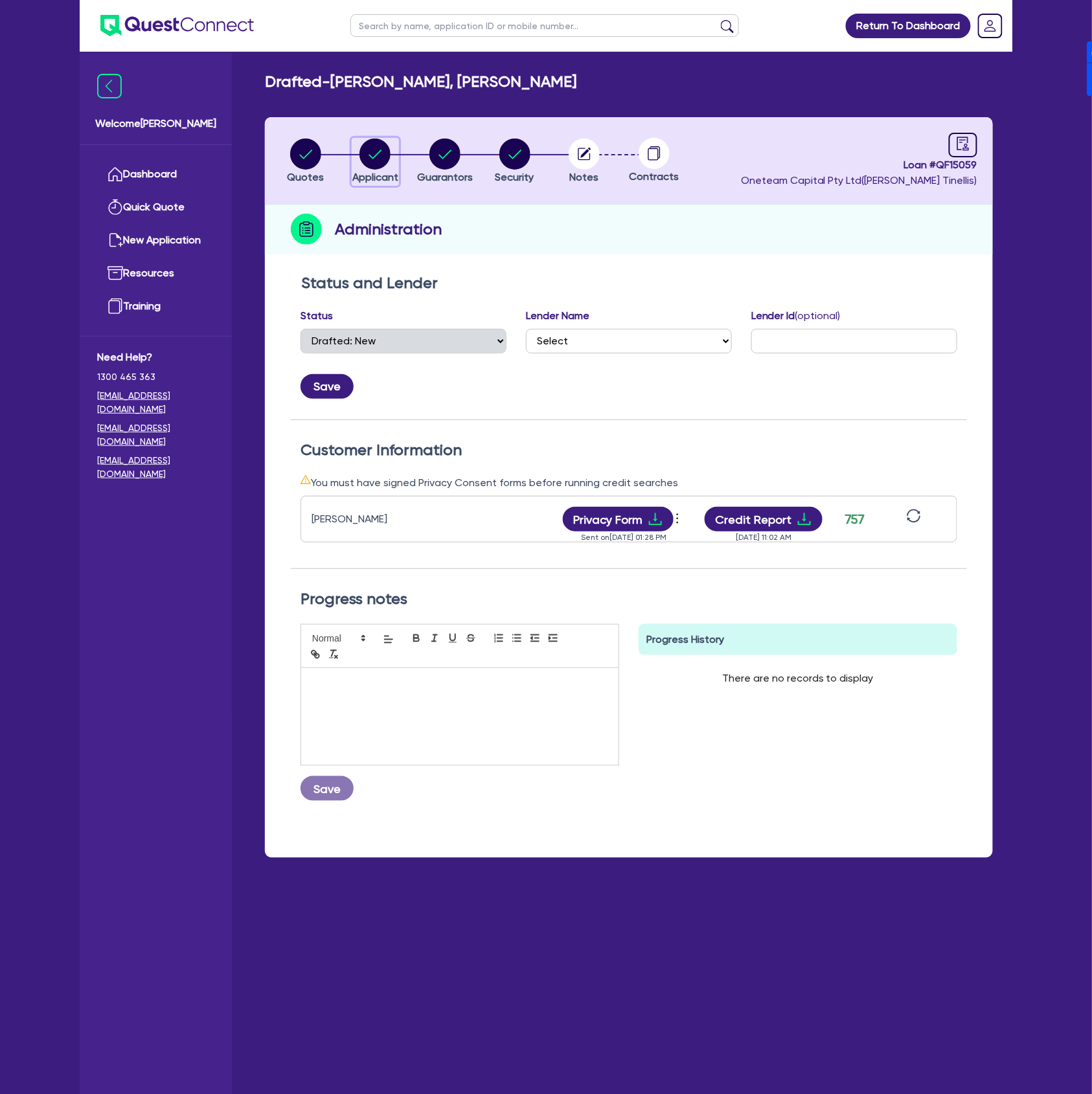
select select "TRADES_SERVICES_CONSUMERS"
